Goal: Task Accomplishment & Management: Use online tool/utility

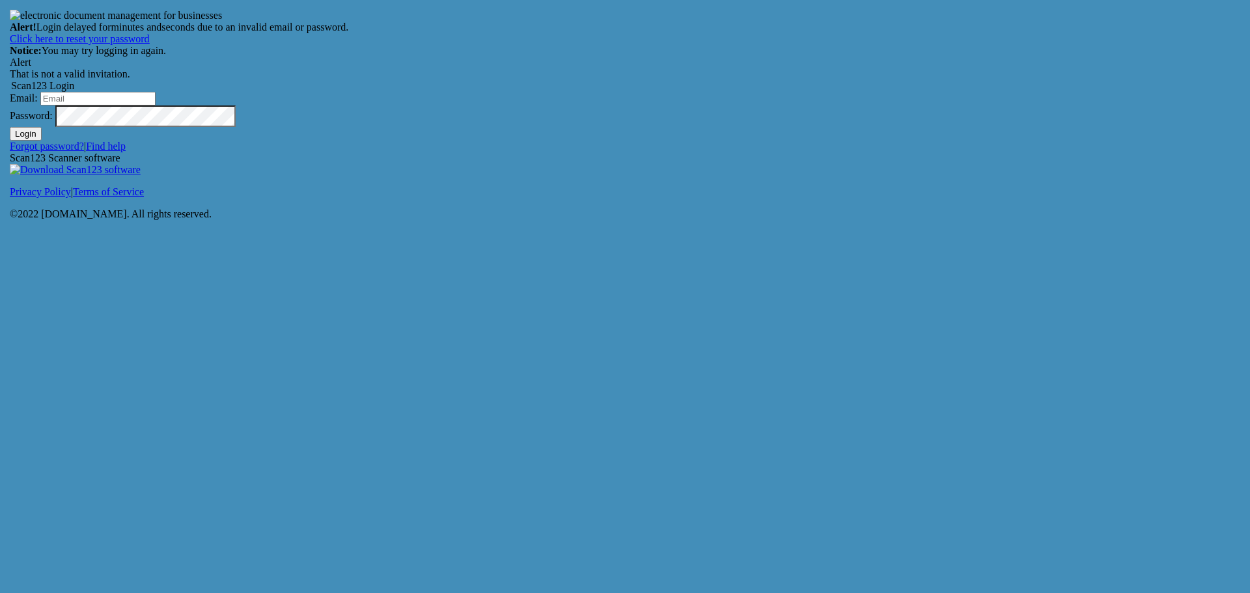
click at [156, 105] on input "Email:" at bounding box center [97, 99] width 115 height 14
click at [156, 105] on input "[EMAIL_ADDRESS]" at bounding box center [97, 99] width 115 height 14
type input "[EMAIL_ADDRESS][DOMAIN_NAME]"
click at [42, 141] on button "Login" at bounding box center [26, 134] width 32 height 14
click at [156, 105] on input "Email:" at bounding box center [97, 99] width 115 height 14
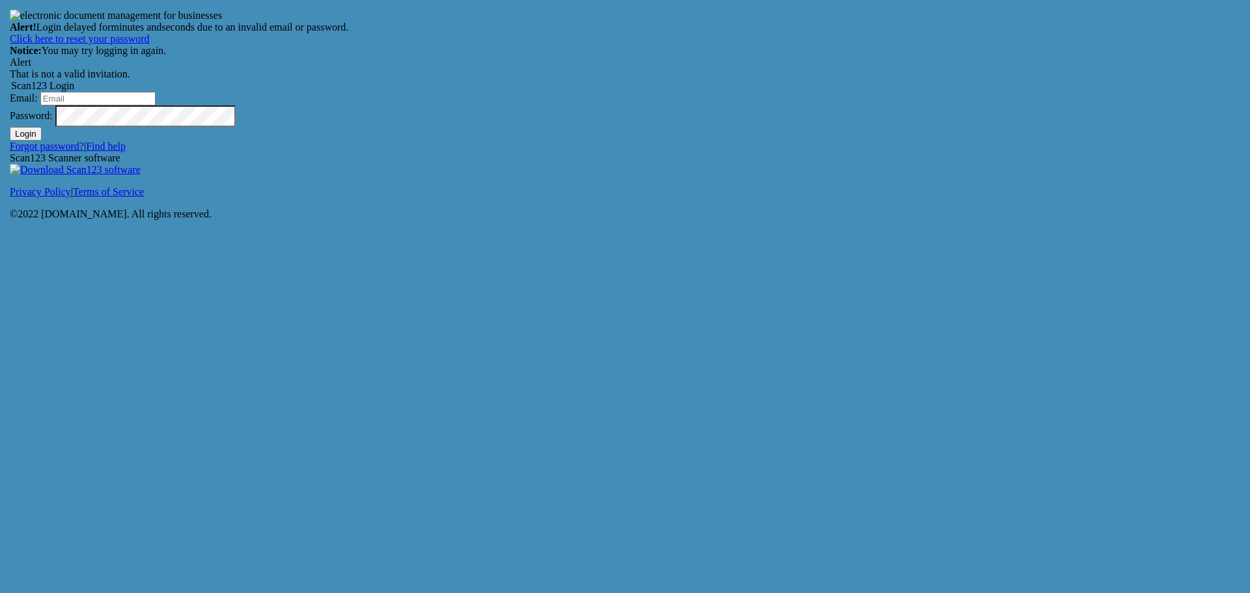
type input "[EMAIL_ADDRESS][DOMAIN_NAME]"
click at [42, 141] on button "Login" at bounding box center [26, 134] width 32 height 14
click at [10, 57] on icon at bounding box center [10, 57] width 0 height 0
click at [596, 68] on div "Alert" at bounding box center [625, 63] width 1230 height 12
click at [156, 105] on input "Email:" at bounding box center [97, 99] width 115 height 14
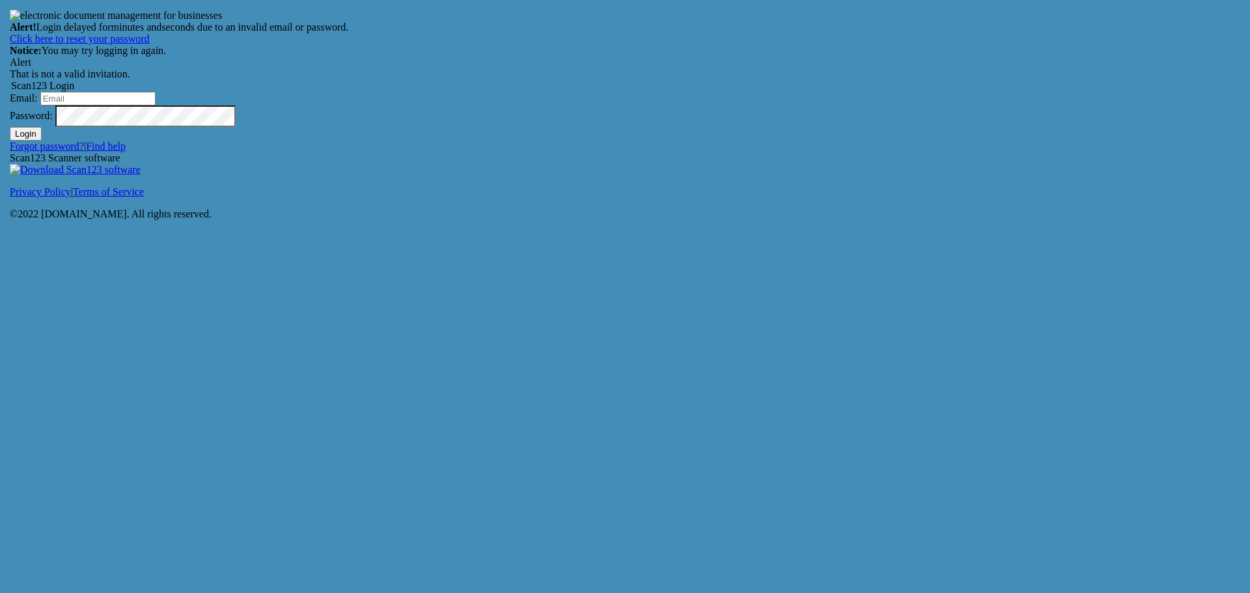
type input "[EMAIL_ADDRESS][DOMAIN_NAME]"
click at [42, 141] on button "Login" at bounding box center [26, 134] width 32 height 14
